Goal: Task Accomplishment & Management: Use online tool/utility

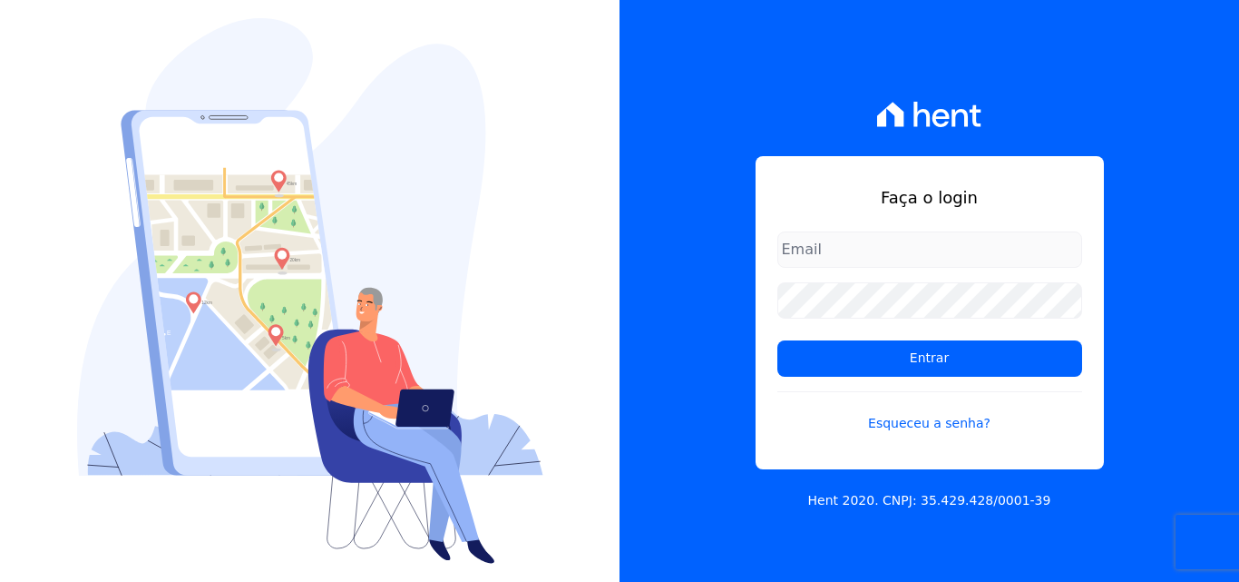
click at [784, 250] on input "email" at bounding box center [930, 249] width 305 height 36
type input "[PERSON_NAME][EMAIL_ADDRESS][PERSON_NAME][DOMAIN_NAME]"
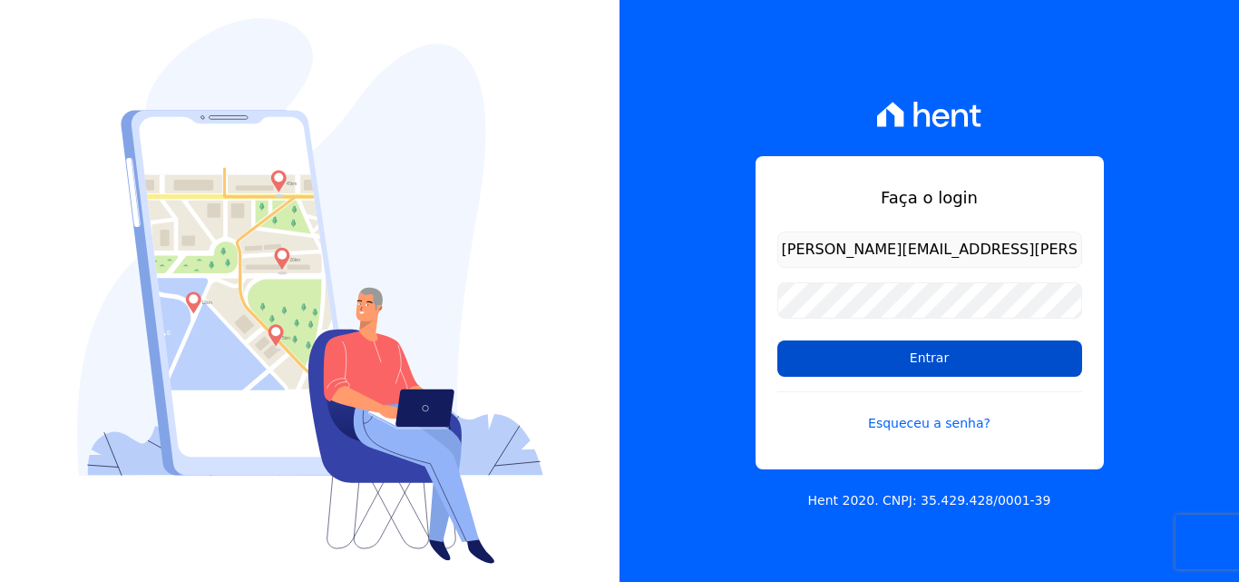
click at [877, 356] on input "Entrar" at bounding box center [930, 358] width 305 height 36
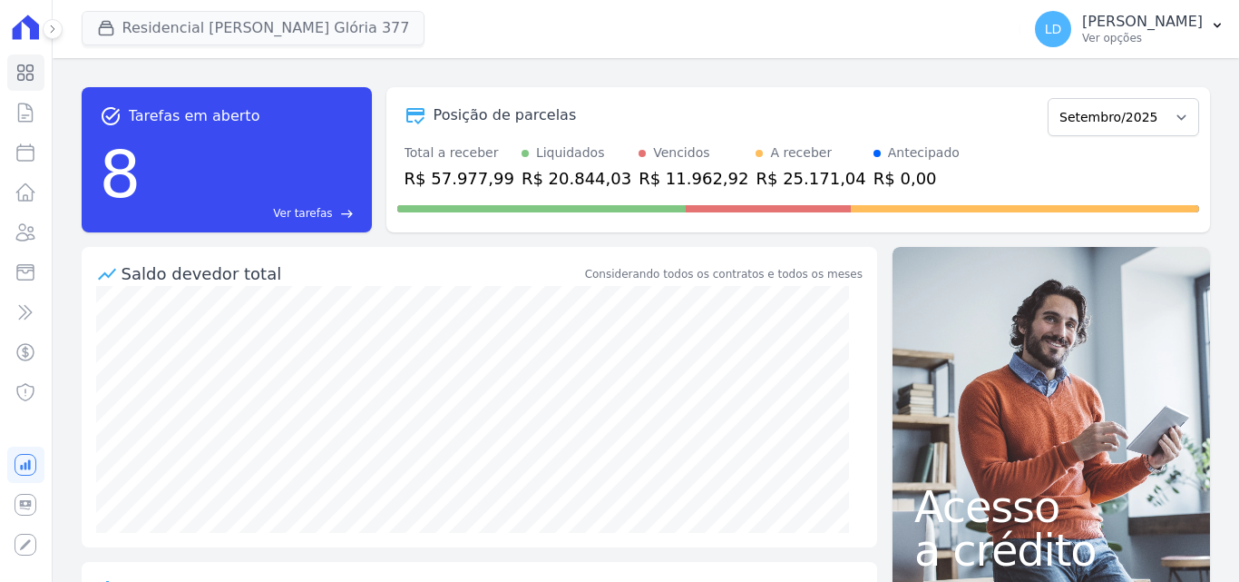
drag, startPoint x: 261, startPoint y: 4, endPoint x: 260, endPoint y: 19, distance: 15.5
click at [260, 4] on div "Residencial Maria Da Glória 377 Laterza Construtora Construtora Italiana Reside…" at bounding box center [548, 29] width 933 height 60
click at [260, 19] on button "Residencial Maria Da Glória 377" at bounding box center [254, 28] width 344 height 34
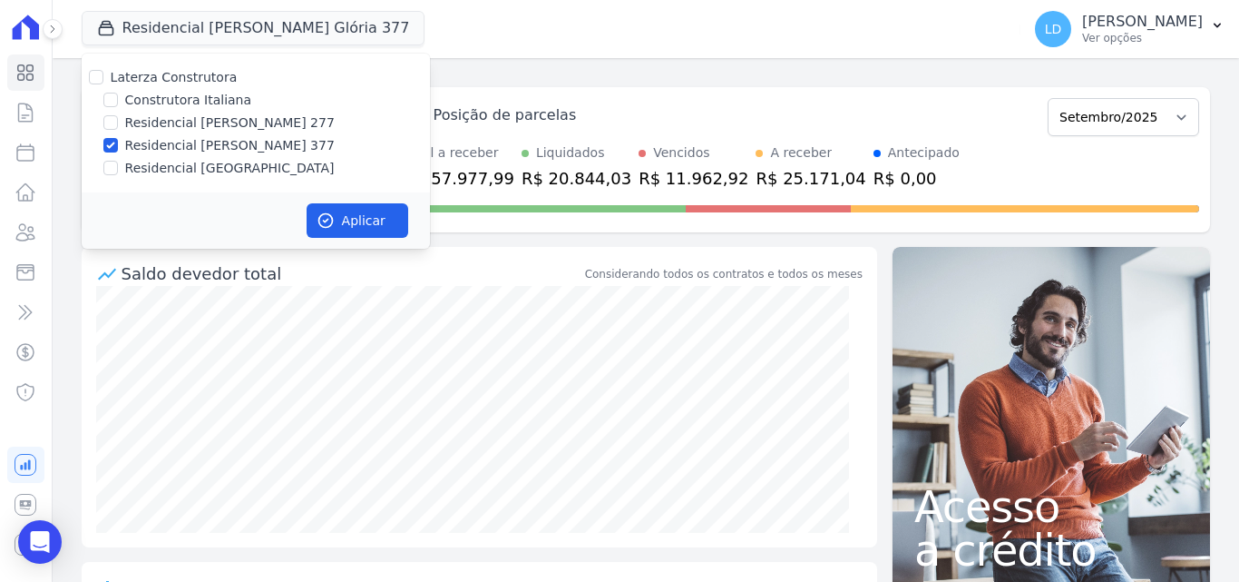
click at [189, 74] on label "Laterza Construtora" at bounding box center [174, 77] width 127 height 15
click at [103, 74] on input "Laterza Construtora" at bounding box center [96, 77] width 15 height 15
checkbox input "true"
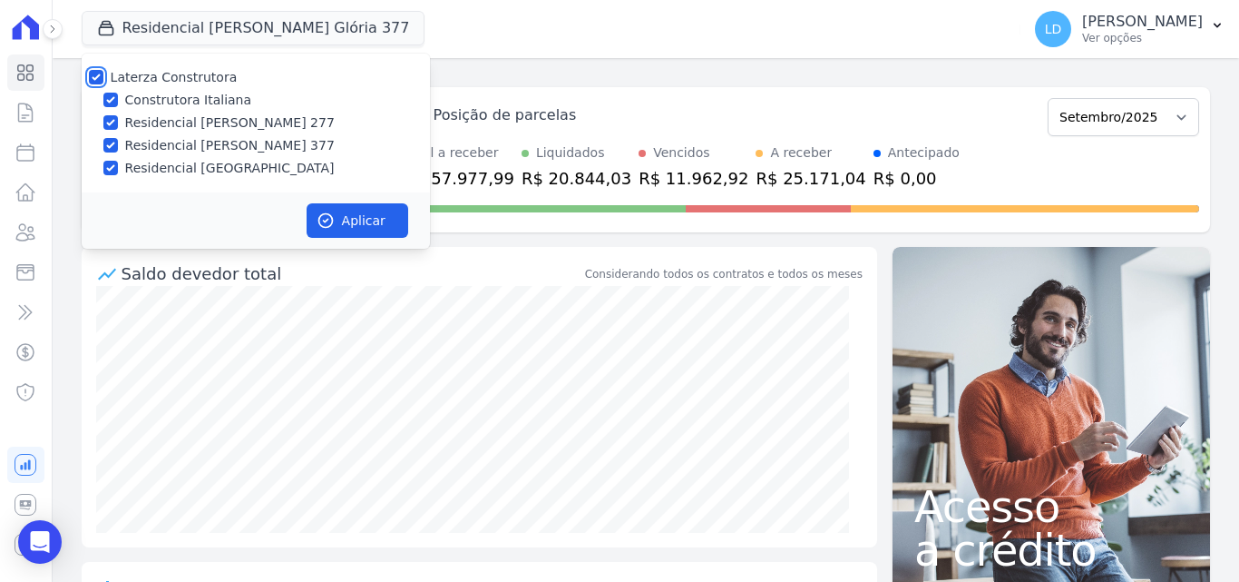
checkbox input "true"
click at [171, 73] on label "Laterza Construtora" at bounding box center [174, 77] width 127 height 15
click at [103, 73] on input "Laterza Construtora" at bounding box center [96, 77] width 15 height 15
checkbox input "false"
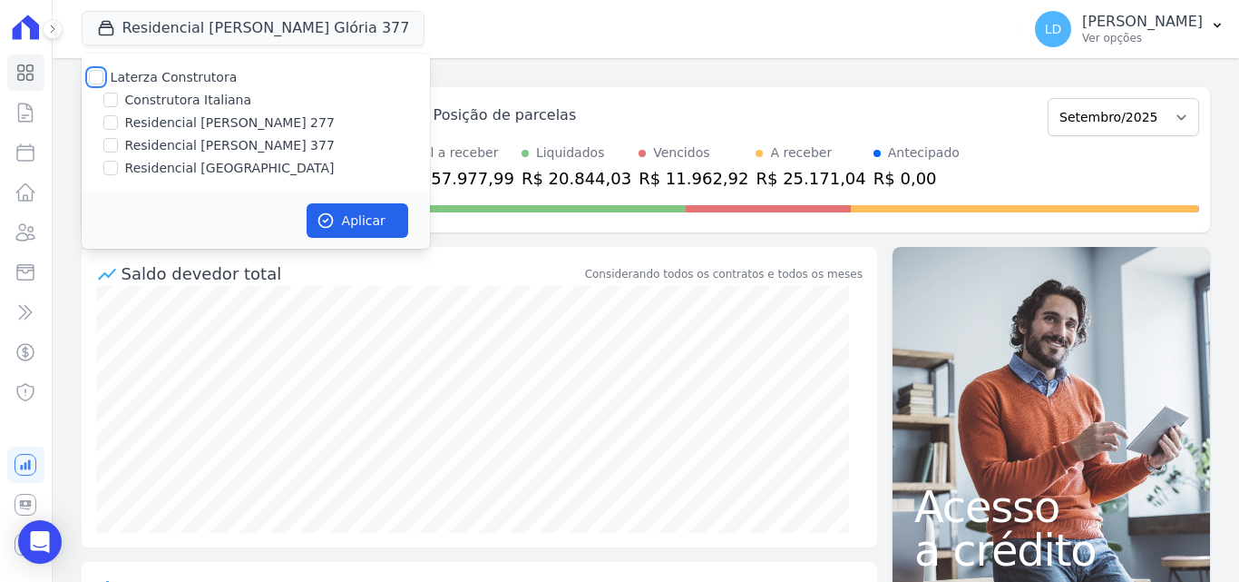
checkbox input "false"
click at [183, 94] on label "Construtora Italiana" at bounding box center [188, 100] width 126 height 19
click at [118, 94] on input "Construtora Italiana" at bounding box center [110, 100] width 15 height 15
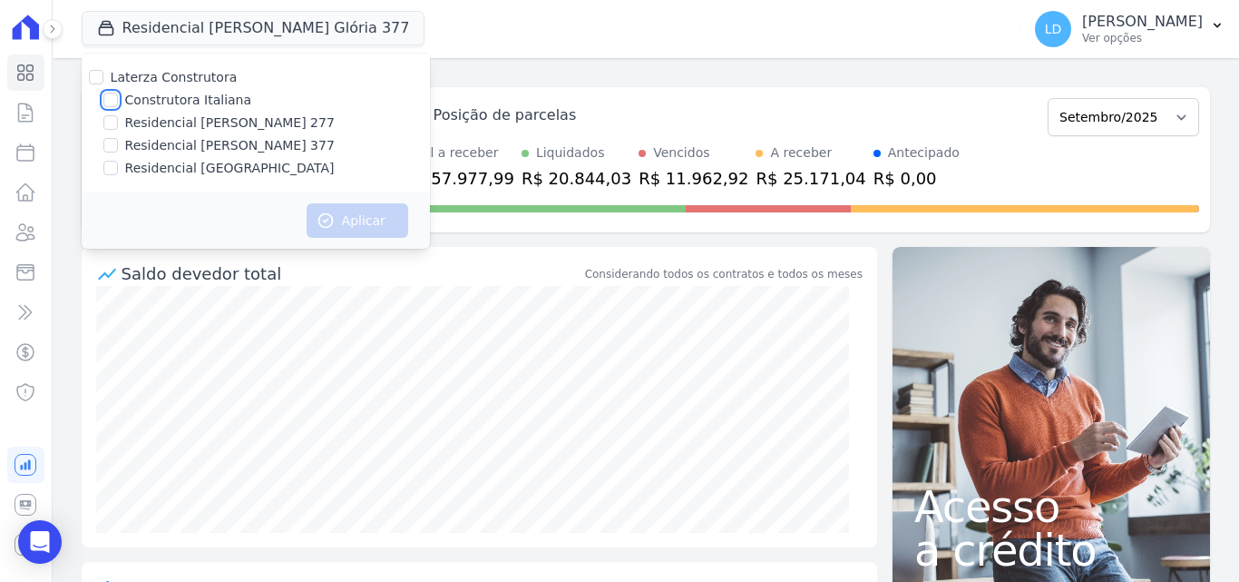
checkbox input "true"
click at [356, 218] on button "Aplicar" at bounding box center [358, 220] width 102 height 34
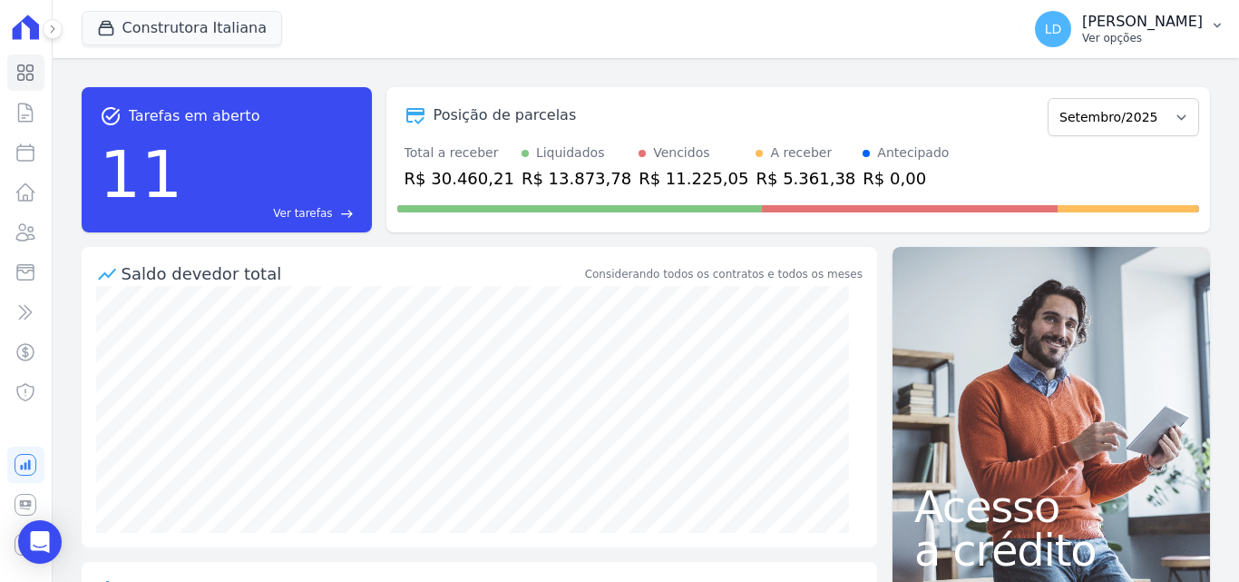
click at [1149, 21] on p "Lígia Dias Silva" at bounding box center [1142, 22] width 121 height 18
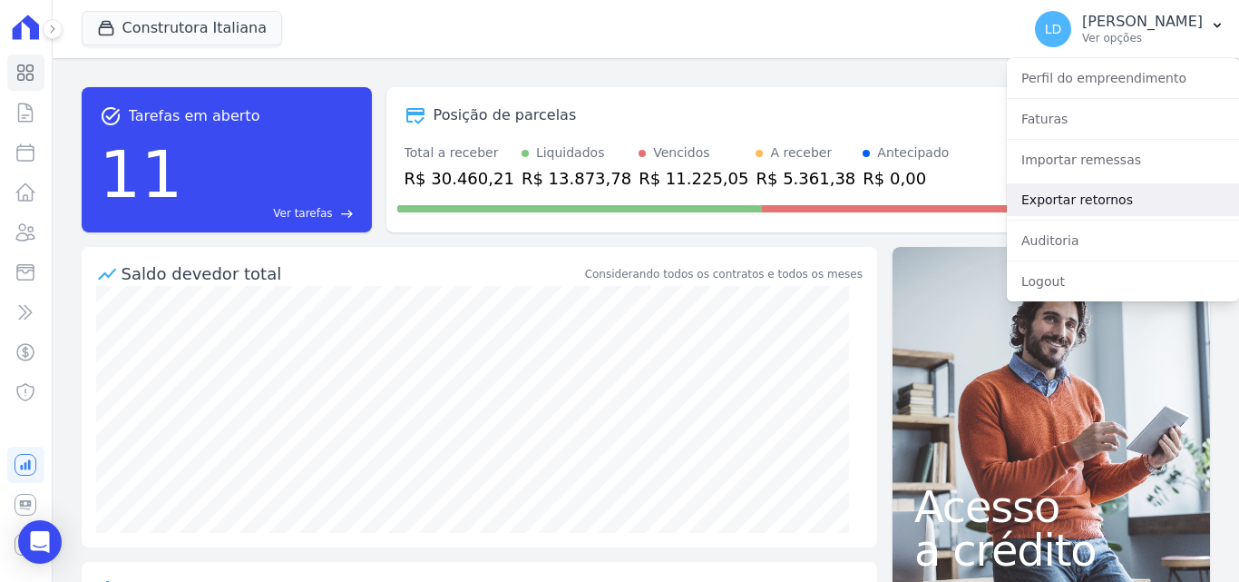
click at [1081, 194] on link "Exportar retornos" at bounding box center [1123, 199] width 232 height 33
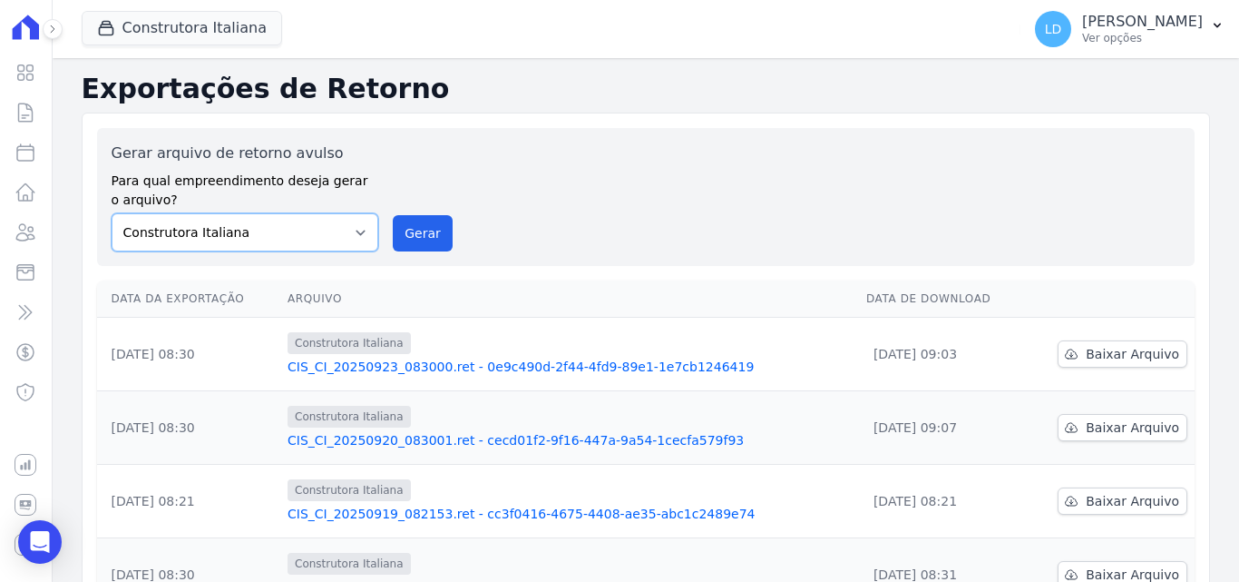
click at [284, 235] on select "Construtora Italiana Residencial Maria da Glória 277 Residencial Maria da Glóri…" at bounding box center [246, 232] width 268 height 38
click at [112, 213] on select "Construtora Italiana Residencial Maria da Glória 277 Residencial Maria da Glóri…" at bounding box center [246, 232] width 268 height 38
click at [413, 225] on button "Gerar" at bounding box center [423, 233] width 60 height 36
click at [1100, 37] on div "LD Lígia Dias Silva Ver opções" at bounding box center [1119, 29] width 168 height 36
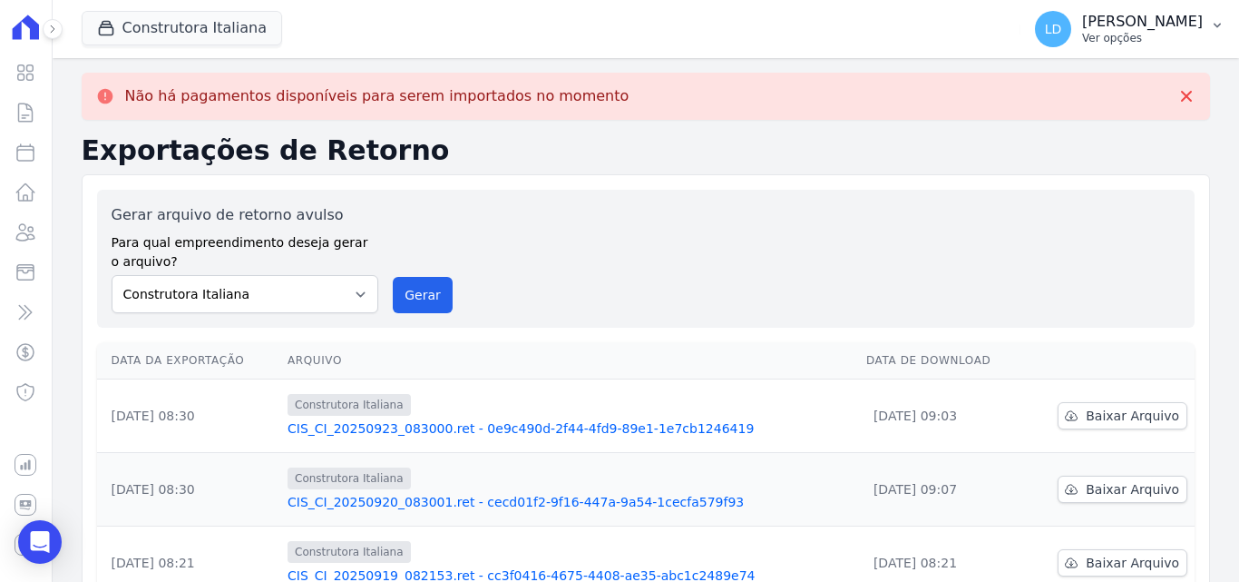
click at [1129, 34] on p "Ver opções" at bounding box center [1142, 38] width 121 height 15
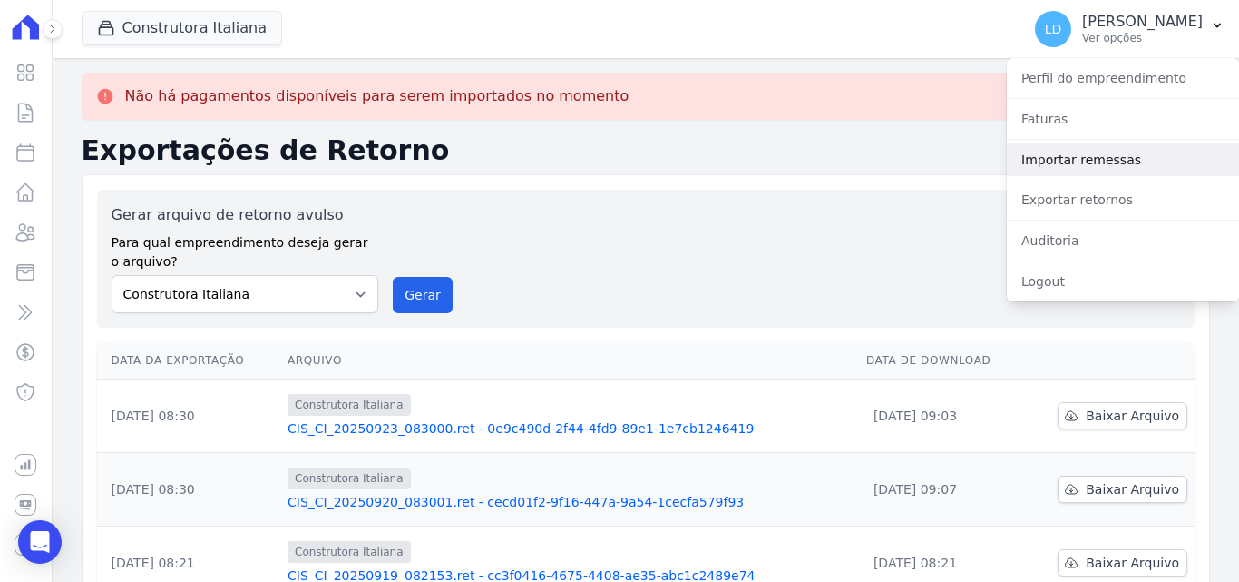
click at [1103, 172] on link "Importar remessas" at bounding box center [1123, 159] width 232 height 33
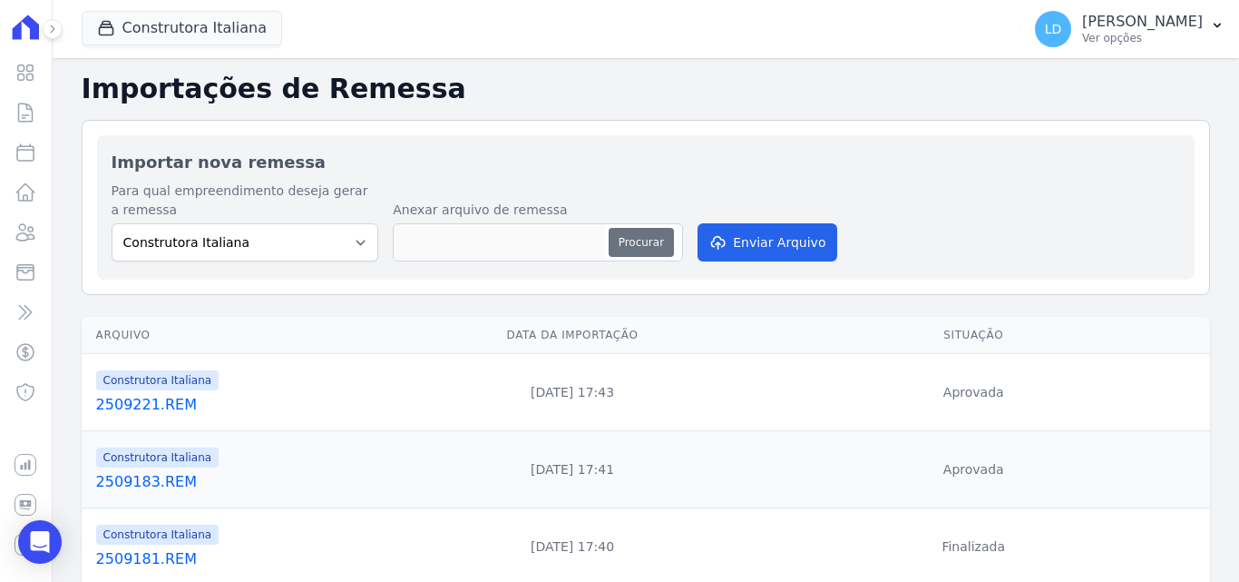
click at [635, 236] on button "Procurar" at bounding box center [641, 242] width 65 height 29
type input "2509261.REM"
click at [756, 242] on button "Enviar Arquivo" at bounding box center [768, 242] width 140 height 38
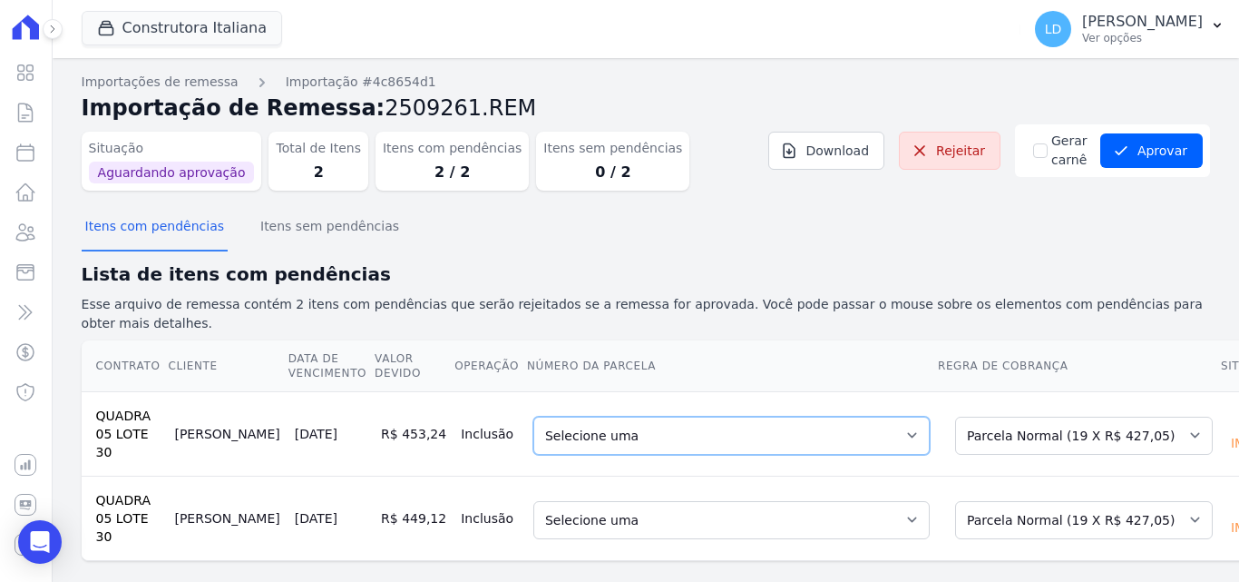
click at [640, 425] on select "Selecione uma 1 - 25/04/2024 - R$ 427,05 - Agendado 11 - 25/02/2025 - R$ 427,05…" at bounding box center [731, 435] width 396 height 38
click at [955, 416] on select "Selecione uma Nova Parcela Avulsa Parcela Avulsa Existente Parcela Normal (19 X…" at bounding box center [1084, 435] width 258 height 38
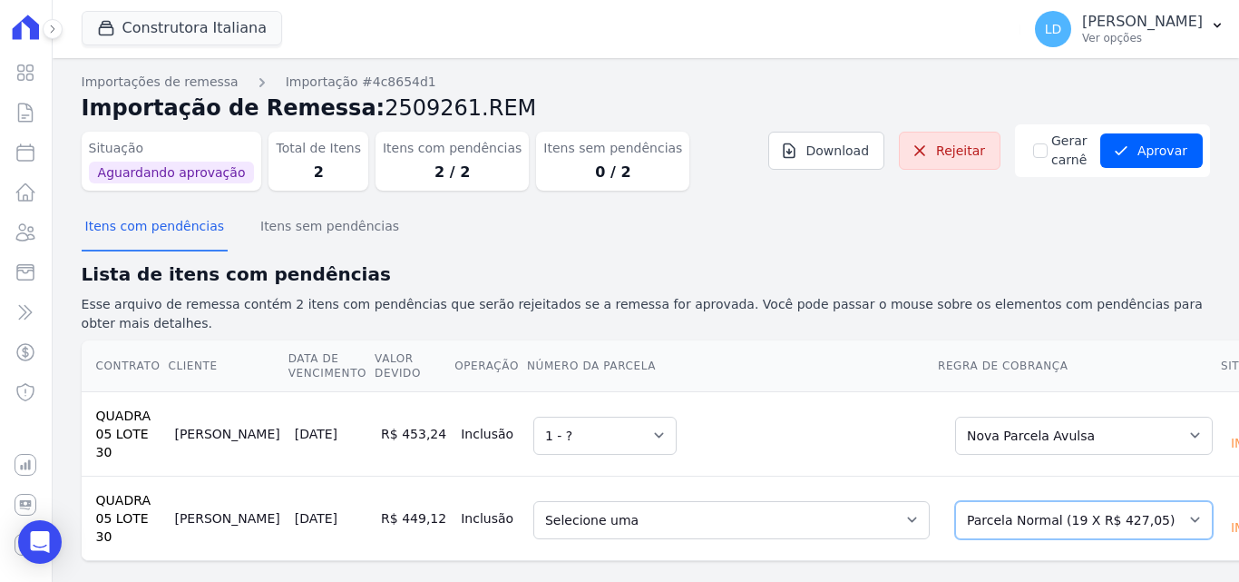
click at [955, 510] on select "Selecione uma Nova Parcela Avulsa Parcela Avulsa Existente Parcela Normal (19 X…" at bounding box center [1084, 520] width 258 height 38
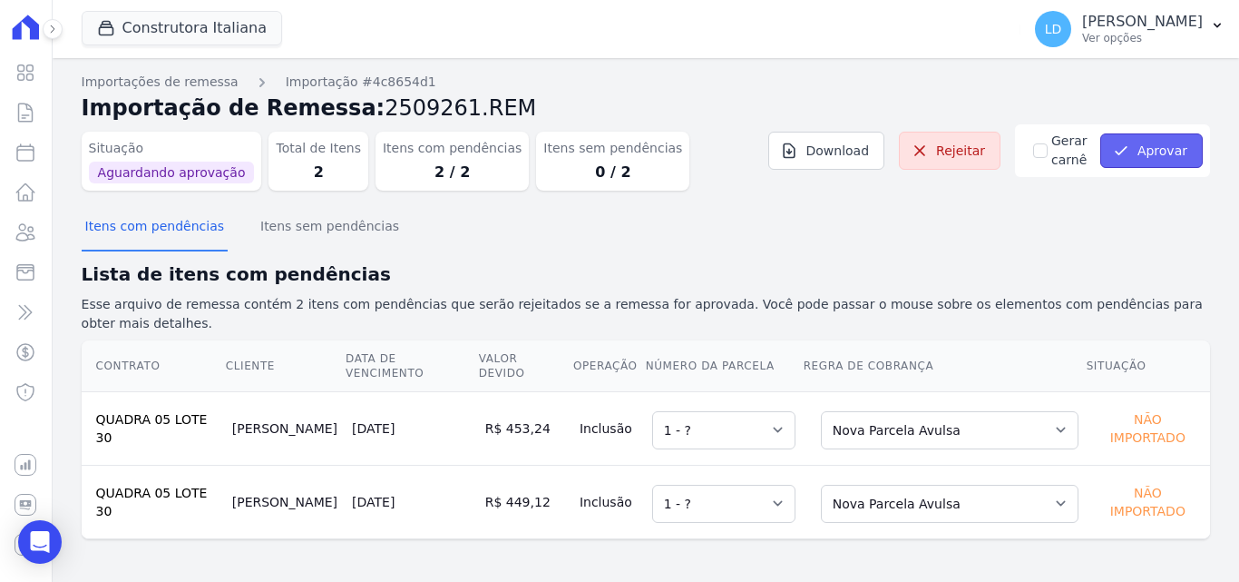
click at [1130, 157] on icon "submit" at bounding box center [1121, 151] width 18 height 18
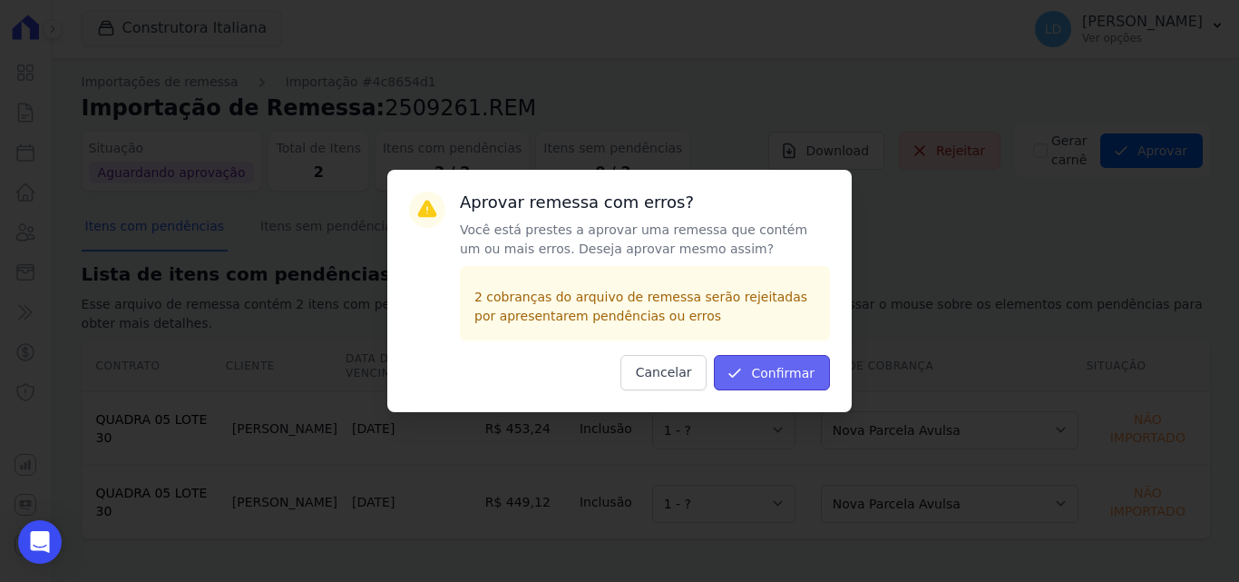
click at [765, 369] on button "Confirmar" at bounding box center [772, 372] width 116 height 35
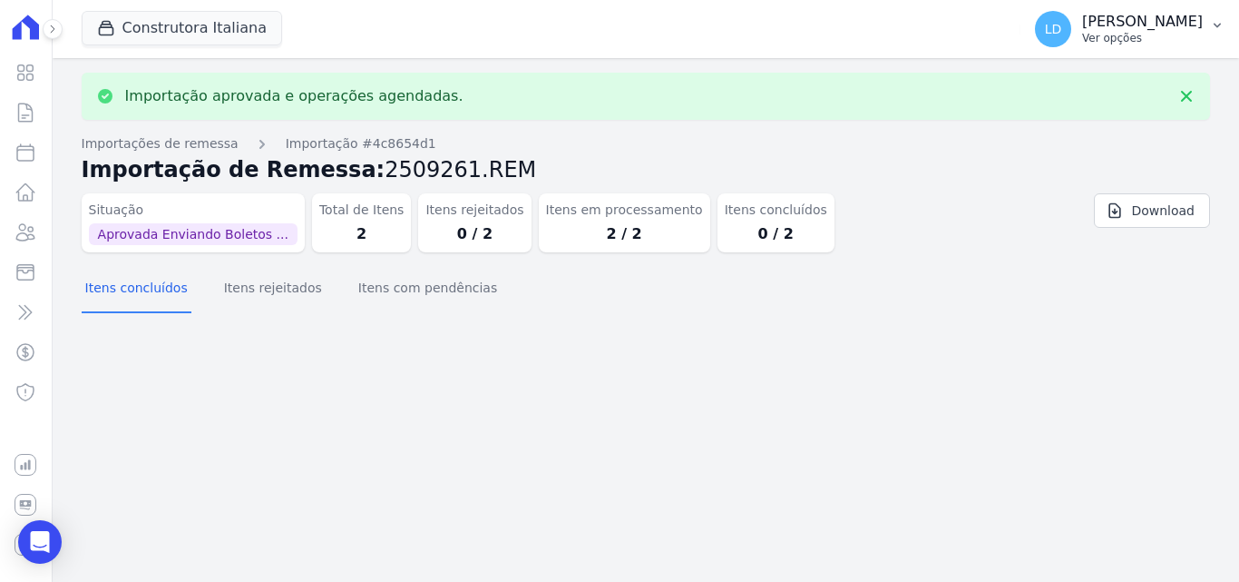
click at [1144, 42] on p "Ver opções" at bounding box center [1142, 38] width 121 height 15
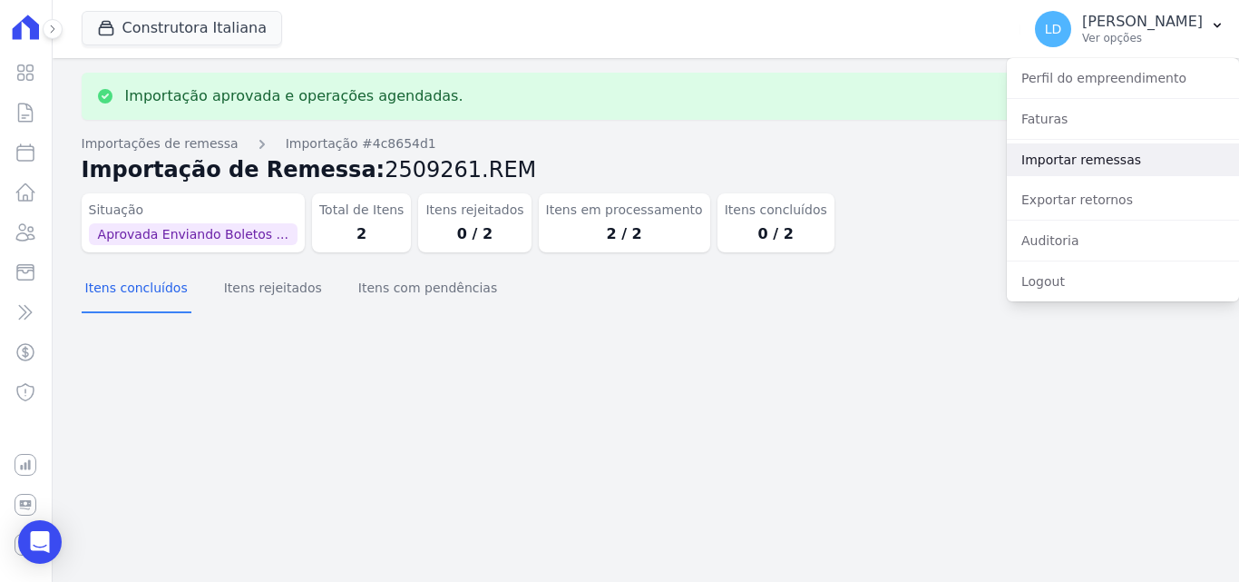
click at [1130, 161] on link "Importar remessas" at bounding box center [1123, 159] width 232 height 33
